Goal: Information Seeking & Learning: Learn about a topic

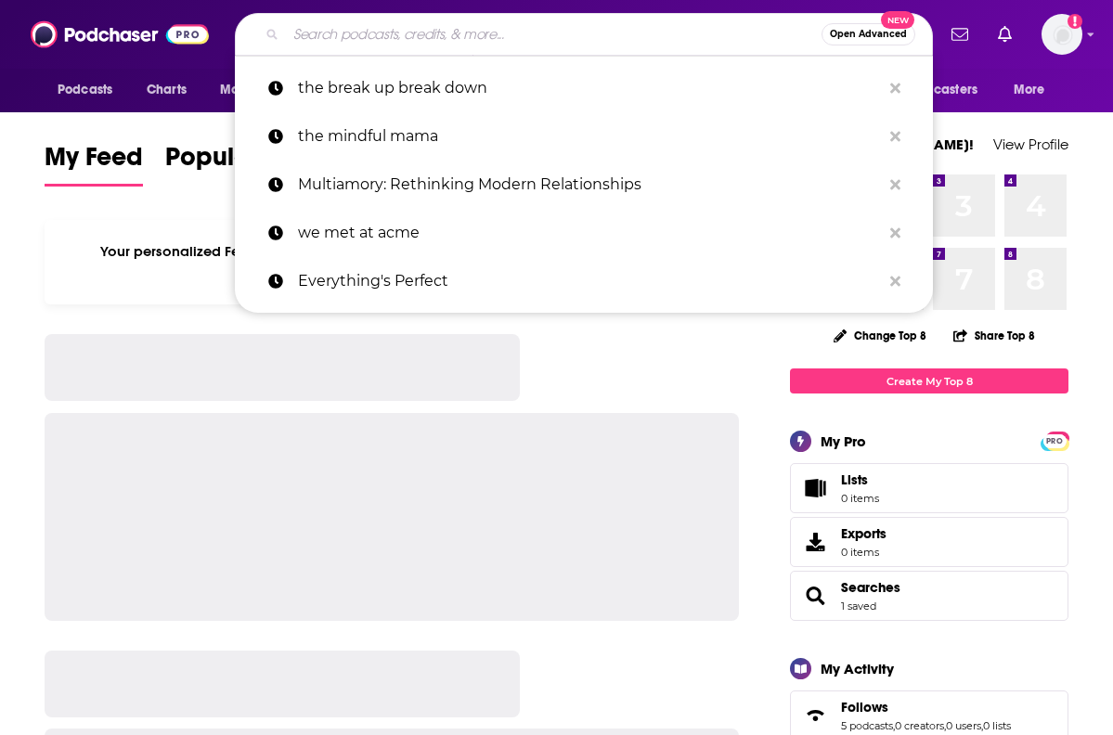
click at [622, 34] on input "Search podcasts, credits, & more..." at bounding box center [554, 34] width 536 height 30
paste input "Fun Kids Book Worms"
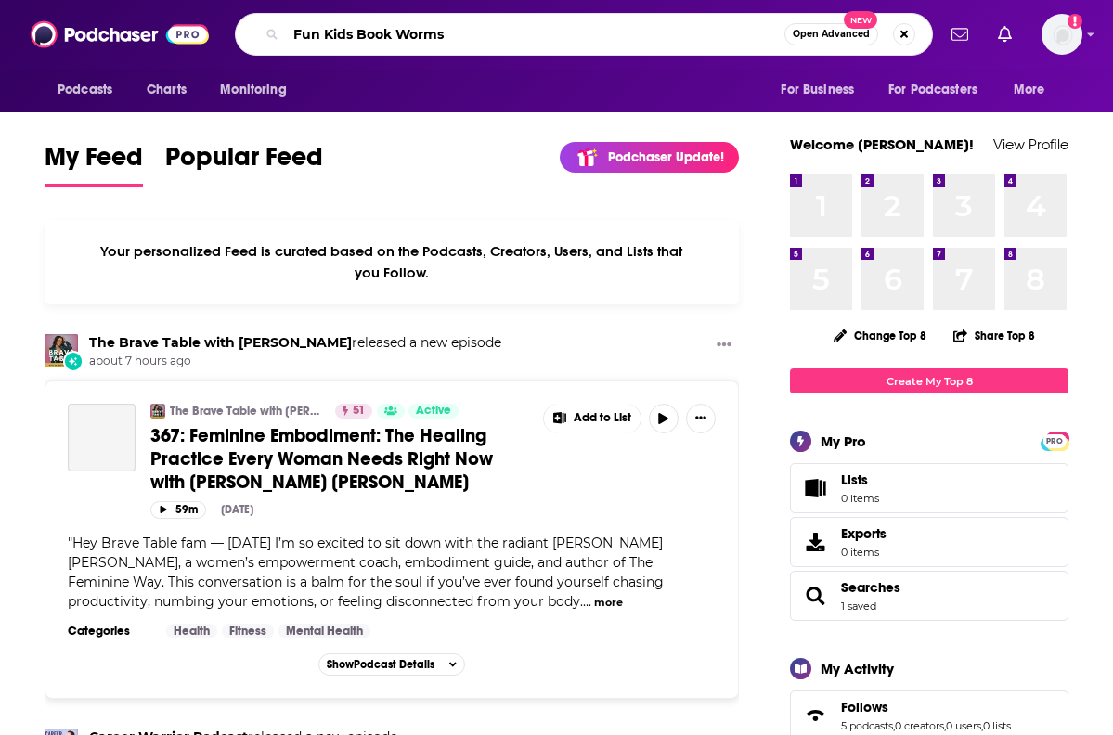
type input "Fun Kids Book Worms"
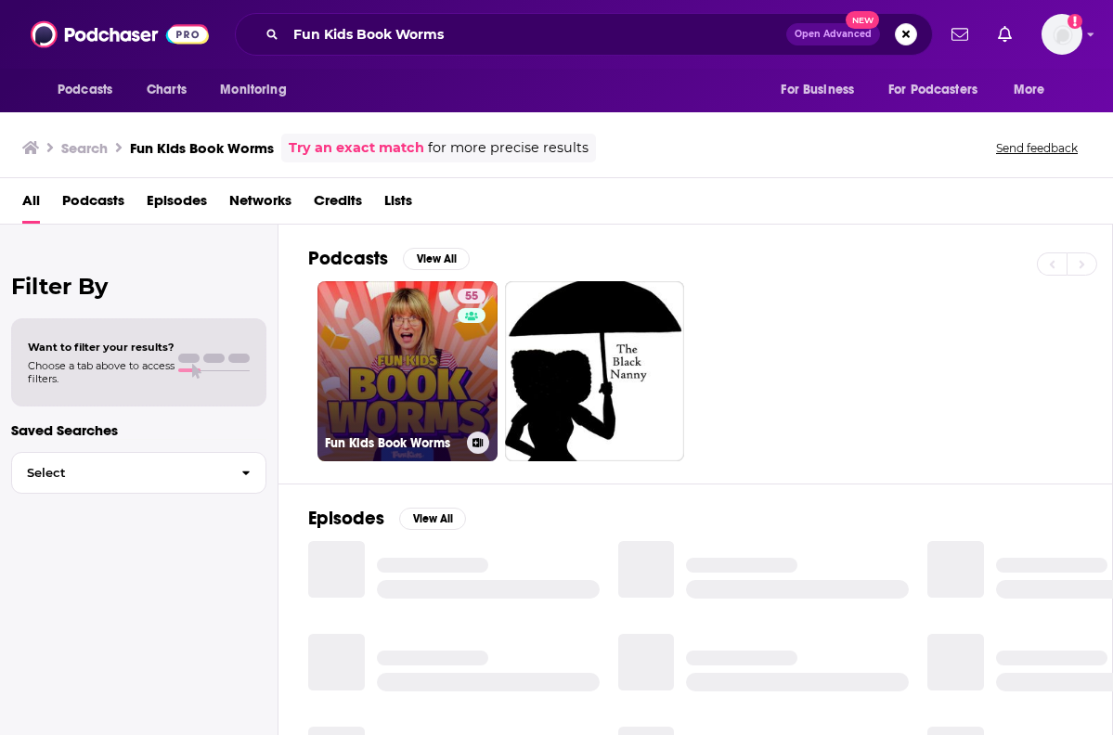
click at [364, 335] on link "55 Fun Kids Book Worms" at bounding box center [407, 371] width 180 height 180
